Goal: Task Accomplishment & Management: Manage account settings

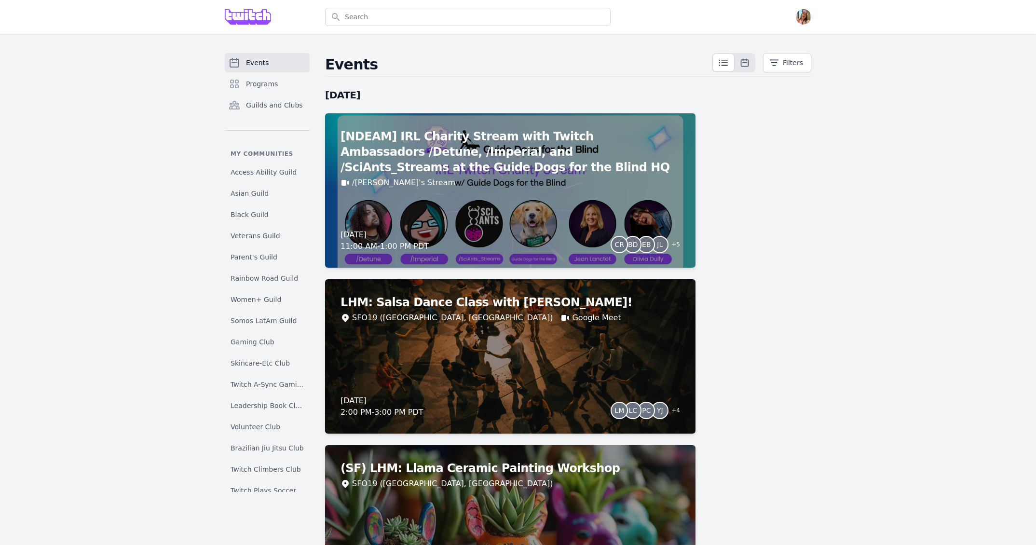
click at [802, 22] on img "button" at bounding box center [803, 16] width 15 height 15
click at [787, 41] on link "Admin" at bounding box center [765, 38] width 93 height 17
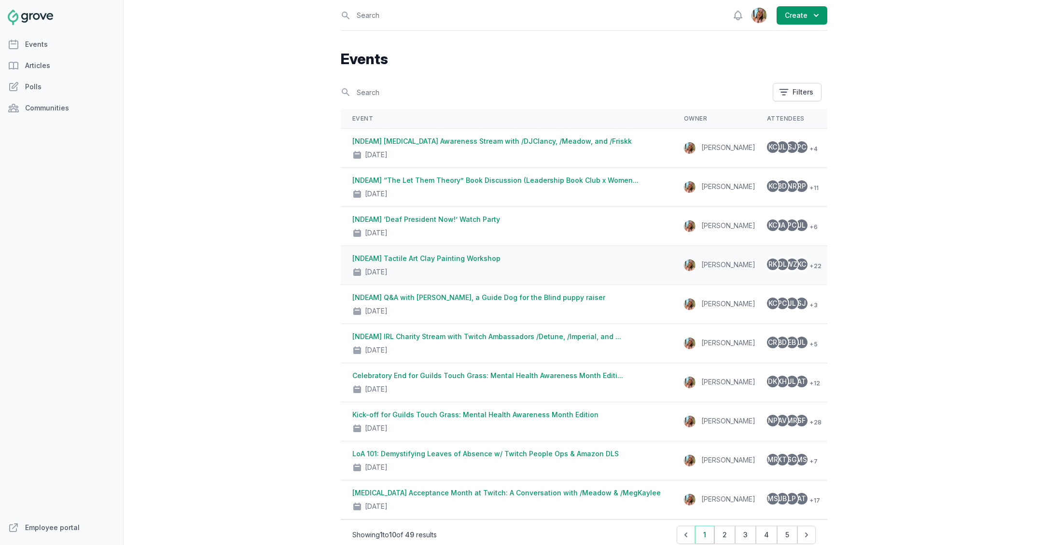
click at [622, 257] on div "[NDEAM] Tactile Art Clay Painting Workshop [DATE]" at bounding box center [506, 265] width 308 height 23
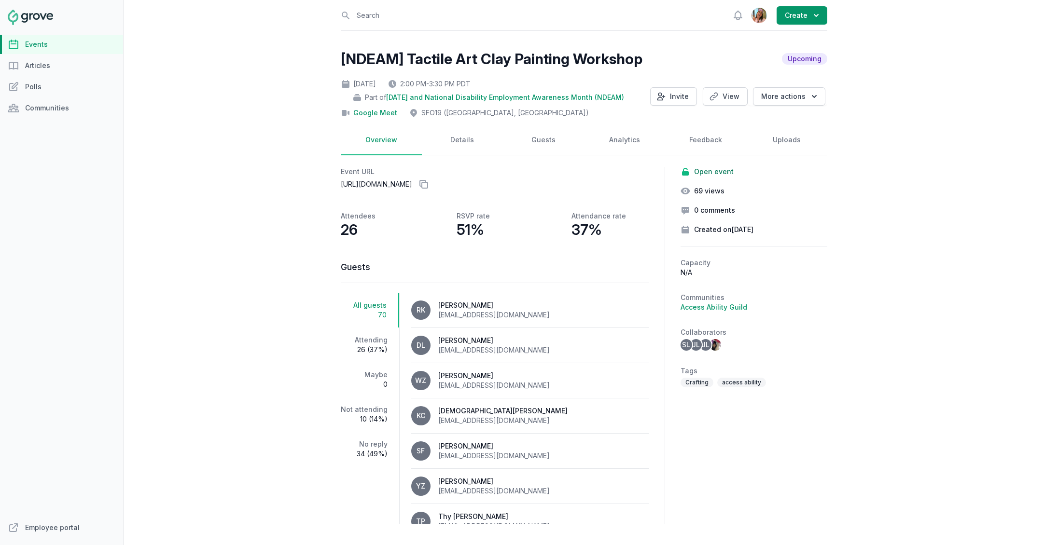
scroll to position [2, 0]
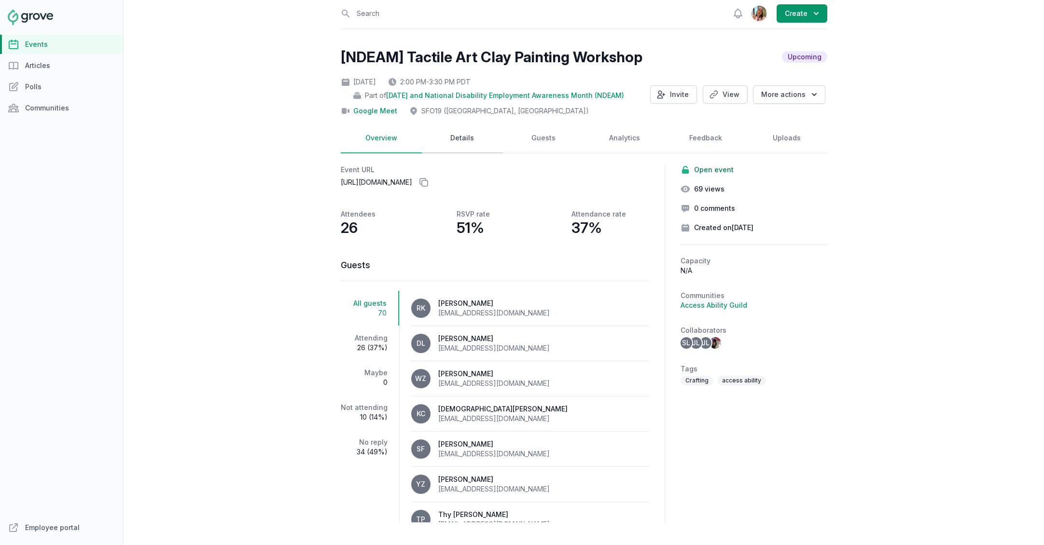
click at [466, 138] on link "Details" at bounding box center [462, 139] width 81 height 30
select select "96"
select select "43"
select select "2:00 PM"
select select "3:30 PM"
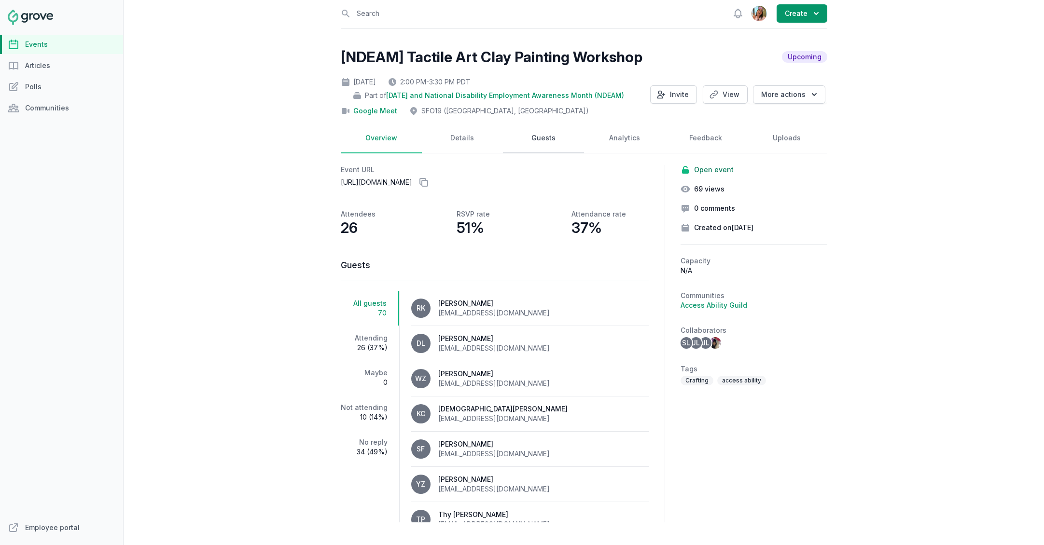
select select "89"
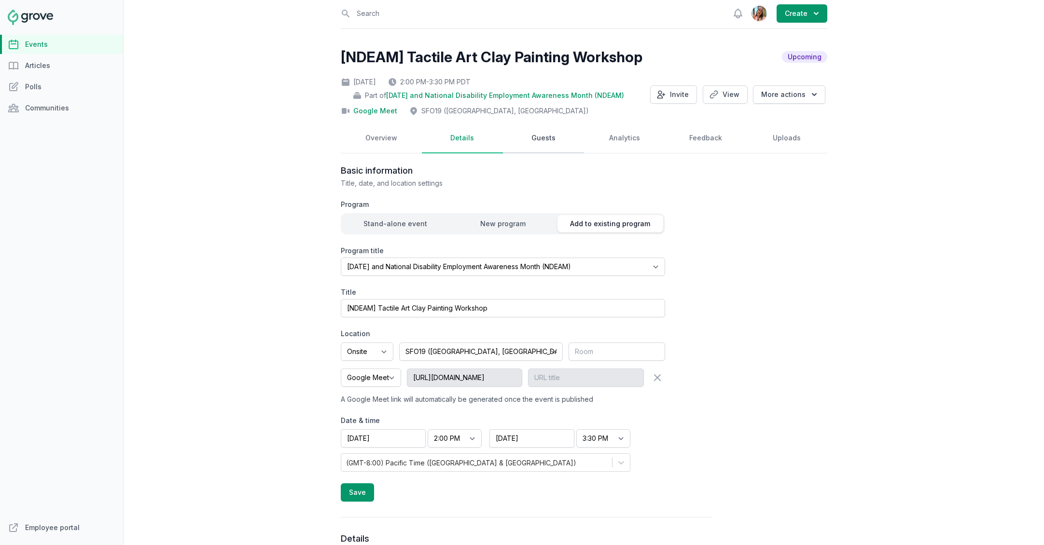
click at [549, 138] on link "Guests" at bounding box center [543, 139] width 81 height 30
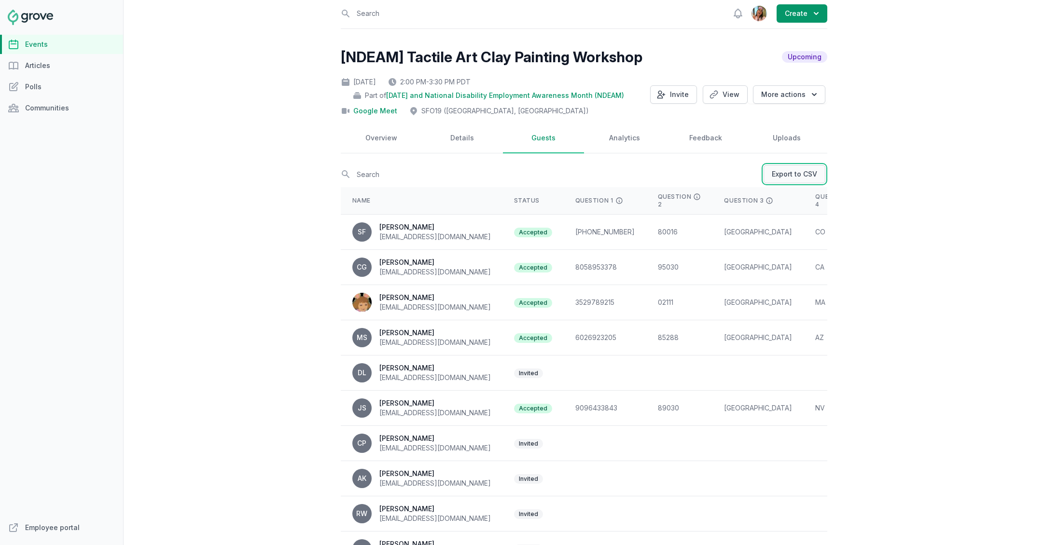
click at [805, 176] on link "Export to CSV" at bounding box center [794, 174] width 62 height 18
click at [421, 91] on span "[DATE] and National Disability Employment Awareness Month (NDEAM)" at bounding box center [505, 96] width 238 height 10
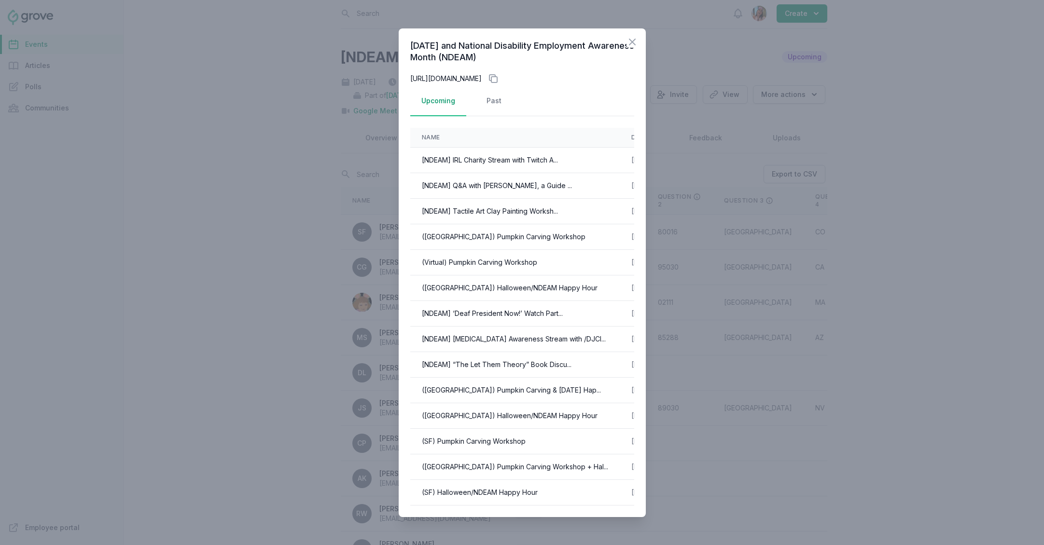
click at [850, 70] on div at bounding box center [522, 272] width 1044 height 545
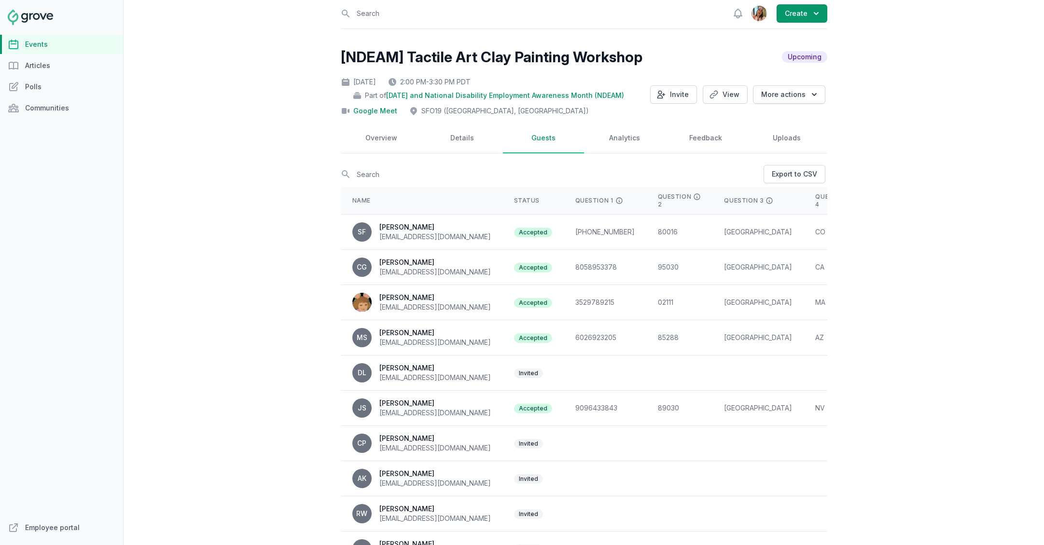
click at [71, 52] on link "Events" at bounding box center [61, 44] width 123 height 19
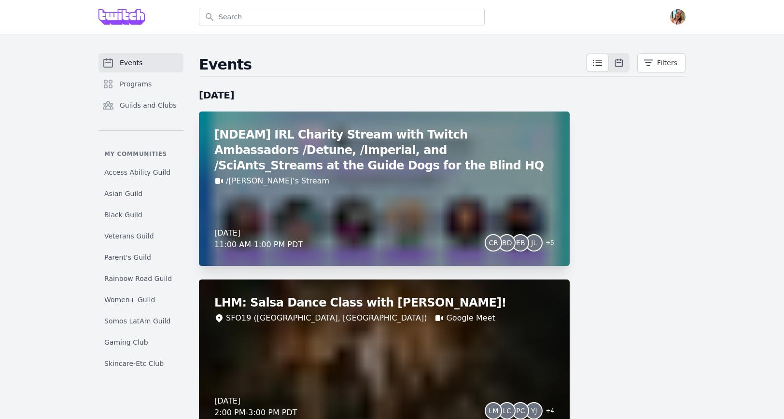
click at [347, 159] on div "[NDEAM] IRL Charity Stream with Twitch Ambassadors /Detune, /Imperial, and /Sci…" at bounding box center [384, 157] width 340 height 60
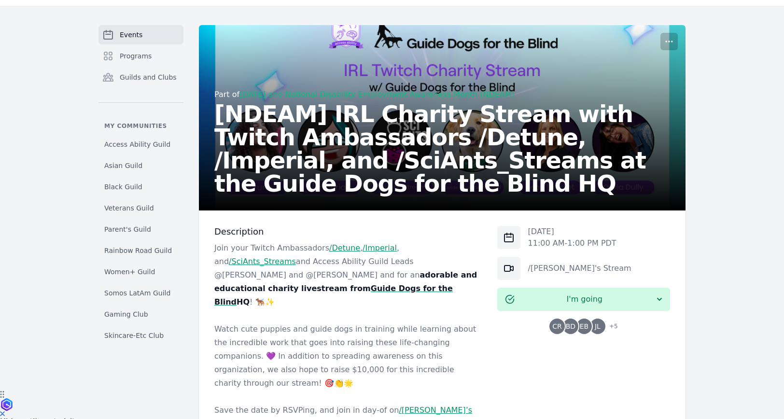
scroll to position [86, 0]
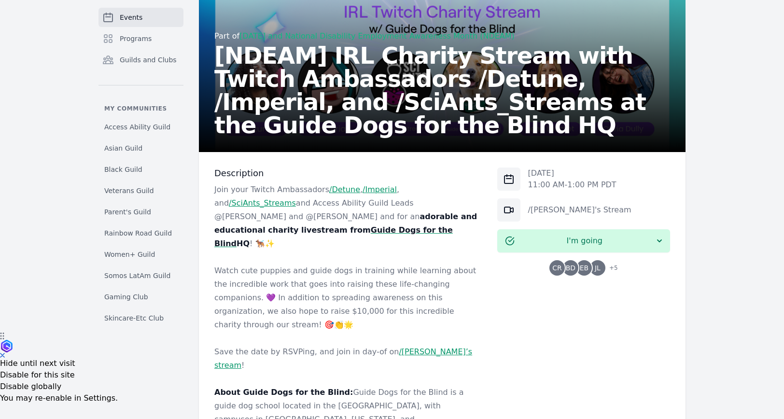
click at [280, 216] on strong "adorable and educational charity livestream from" at bounding box center [345, 223] width 262 height 23
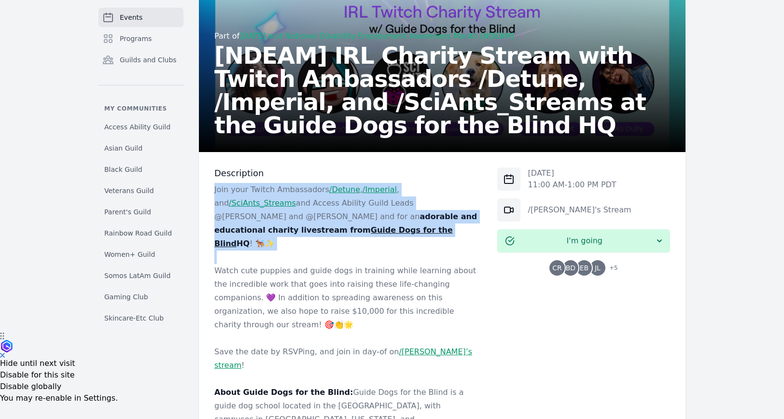
click at [280, 216] on strong "adorable and educational charity livestream from" at bounding box center [345, 223] width 262 height 23
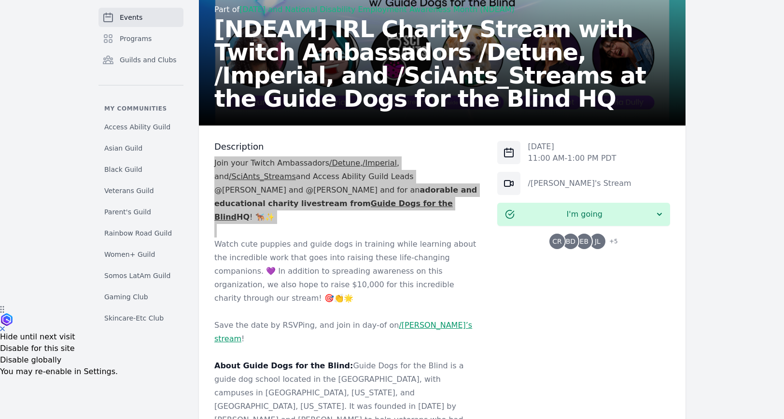
scroll to position [121, 0]
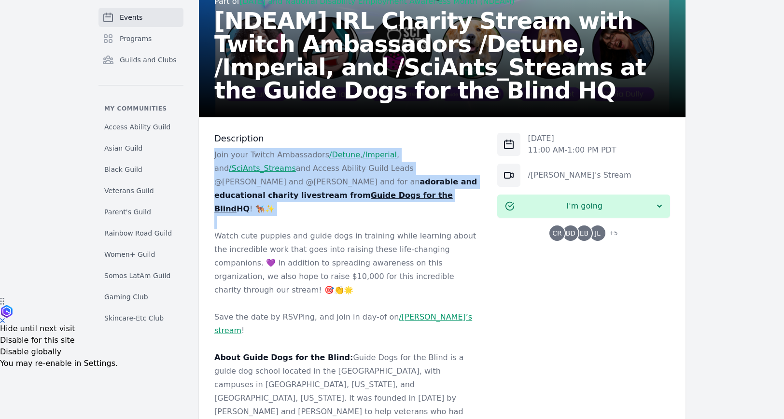
click at [229, 229] on p "Watch cute puppies and guide dogs in training while learning about the incredib…" at bounding box center [347, 263] width 267 height 68
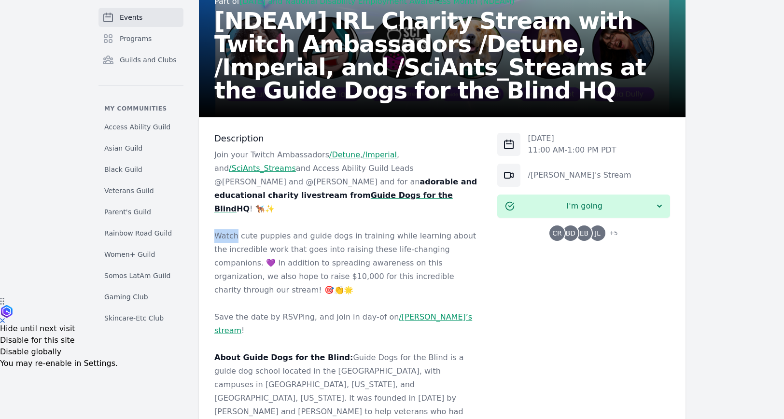
click at [229, 229] on p "Watch cute puppies and guide dogs in training while learning about the incredib…" at bounding box center [347, 263] width 267 height 68
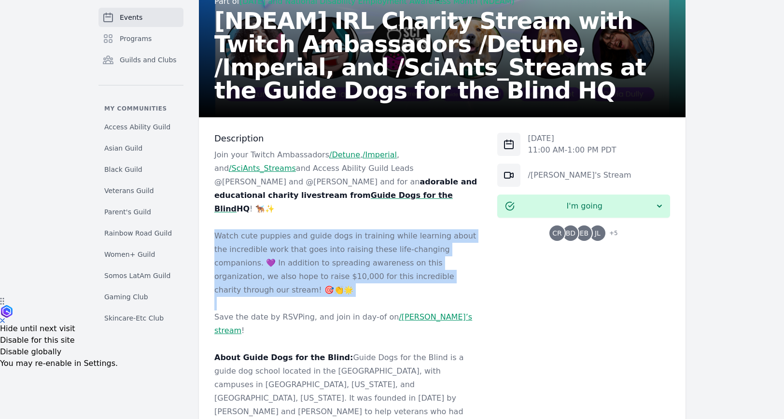
click at [447, 259] on p "Watch cute puppies and guide dogs in training while learning about the incredib…" at bounding box center [347, 263] width 267 height 68
copy p "Watch cute puppies and guide dogs in training while learning about the incredib…"
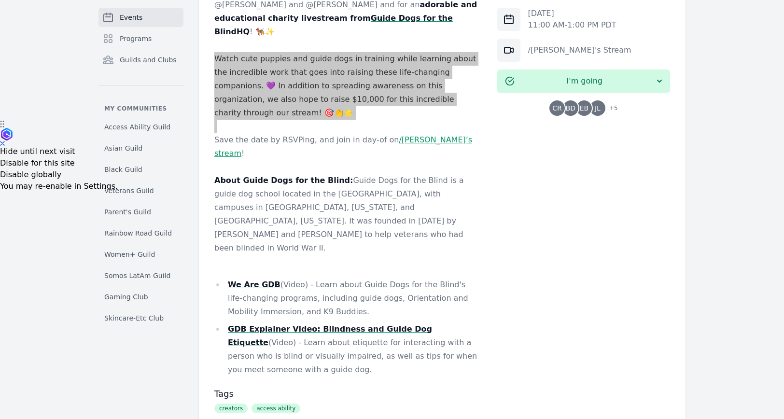
scroll to position [338, 0]
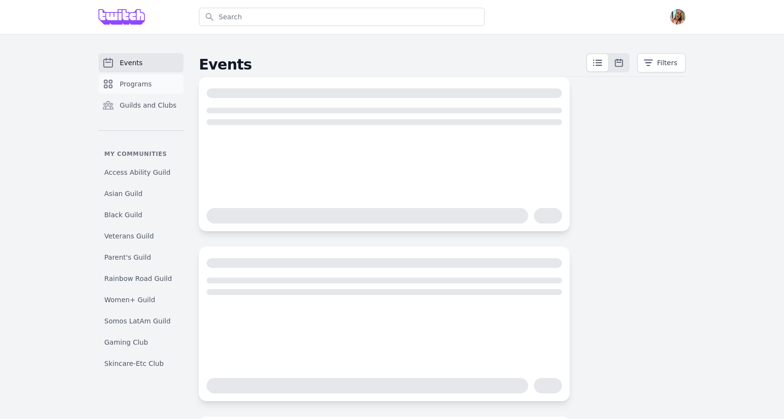
click at [149, 86] on span "Programs" at bounding box center [136, 84] width 32 height 10
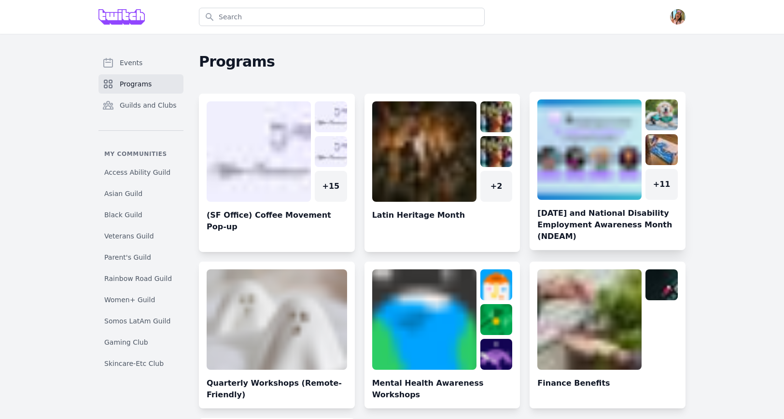
click at [566, 182] on link at bounding box center [607, 174] width 156 height 151
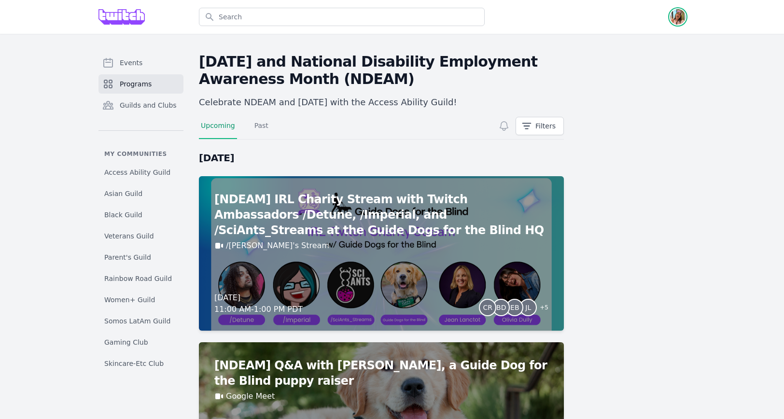
click at [678, 22] on img "button" at bounding box center [677, 16] width 15 height 15
click at [660, 41] on link "Admin" at bounding box center [639, 38] width 93 height 17
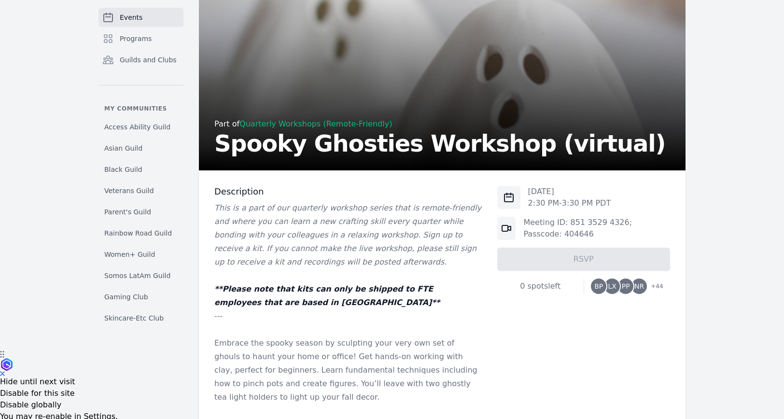
scroll to position [79, 0]
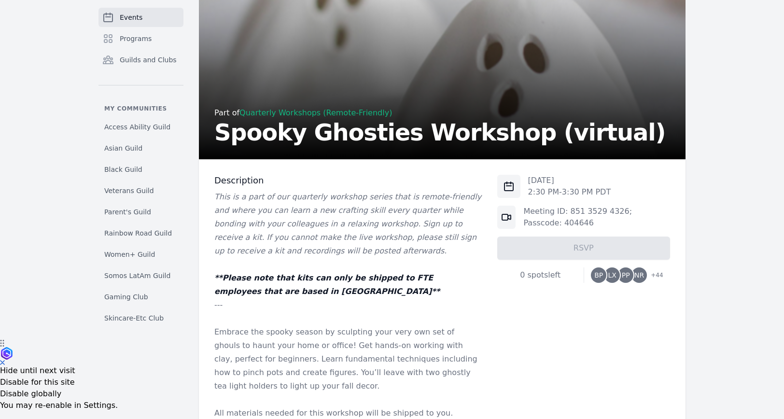
click at [296, 107] on div "Part of Quarterly Workshops (Remote-Friendly)" at bounding box center [439, 113] width 451 height 12
click at [299, 111] on link "Quarterly Workshops (Remote-Friendly)" at bounding box center [315, 112] width 152 height 9
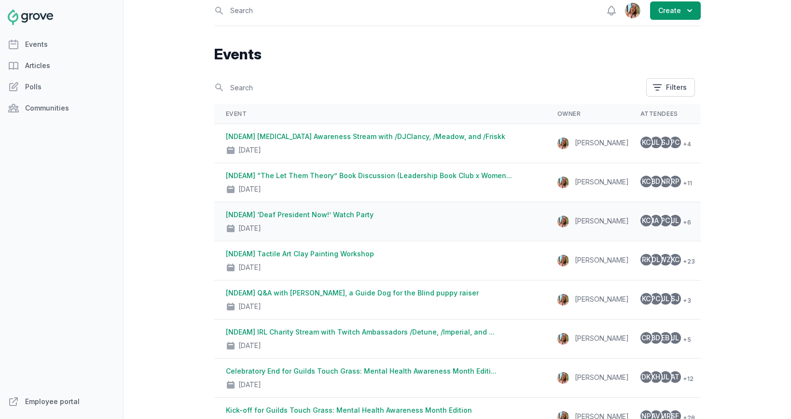
scroll to position [15, 0]
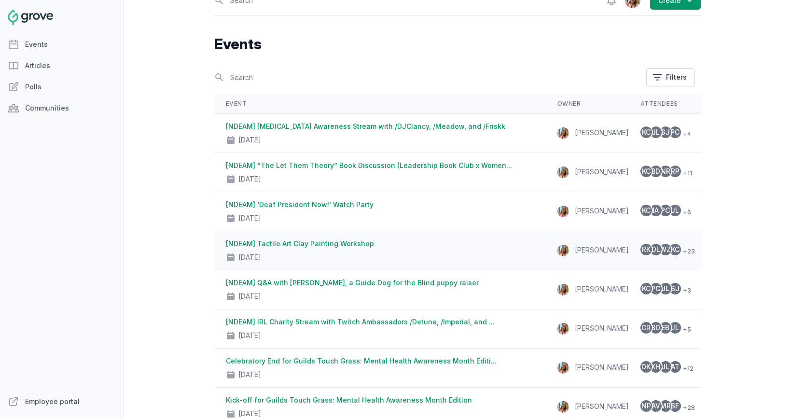
click at [431, 239] on div "[NDEAM] Tactile Art Clay Painting Workshop [DATE]" at bounding box center [380, 250] width 308 height 23
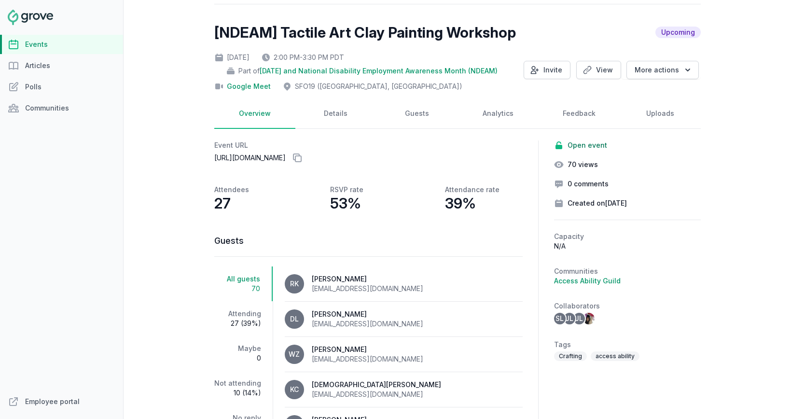
scroll to position [51, 0]
